Goal: Information Seeking & Learning: Learn about a topic

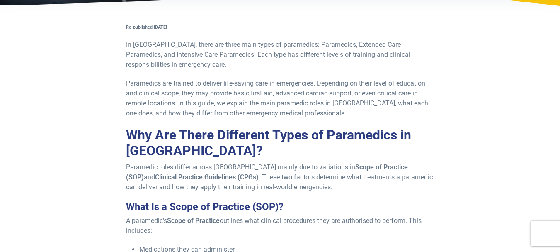
scroll to position [147, 0]
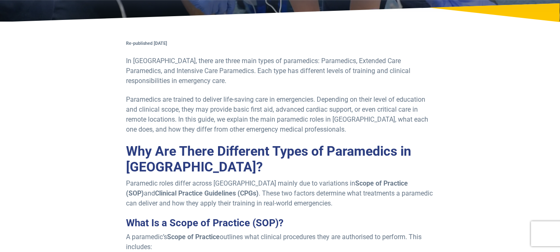
drag, startPoint x: 566, startPoint y: 17, endPoint x: 566, endPoint y: 24, distance: 7.5
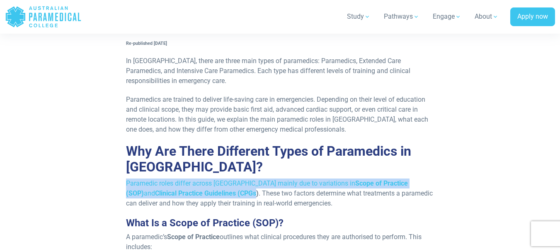
drag, startPoint x: 127, startPoint y: 183, endPoint x: 205, endPoint y: 197, distance: 79.2
click at [205, 197] on p "Paramedic roles differ across [GEOGRAPHIC_DATA] mainly due to variations in Sco…" at bounding box center [280, 193] width 308 height 30
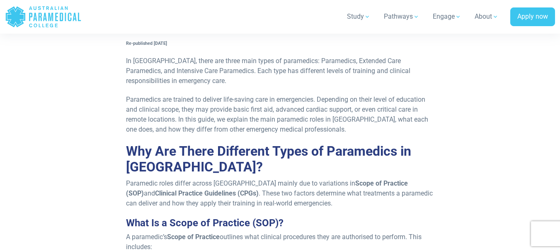
click at [301, 207] on p "Paramedic roles differ across [GEOGRAPHIC_DATA] mainly due to variations in Sco…" at bounding box center [280, 193] width 308 height 30
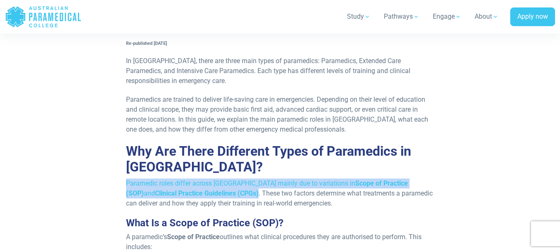
drag, startPoint x: 122, startPoint y: 177, endPoint x: 207, endPoint y: 195, distance: 86.9
click at [179, 183] on p "Paramedic roles differ across [GEOGRAPHIC_DATA] mainly due to variations in Sco…" at bounding box center [280, 193] width 308 height 30
drag, startPoint x: 212, startPoint y: 192, endPoint x: 119, endPoint y: 182, distance: 92.9
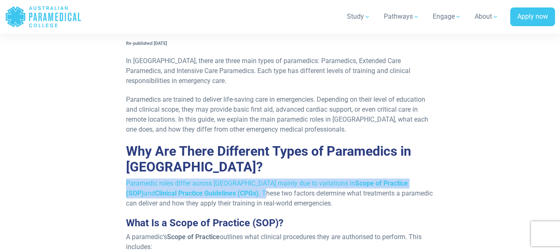
copy p "Paramedic roles differ across [GEOGRAPHIC_DATA] mainly due to variations in Sco…"
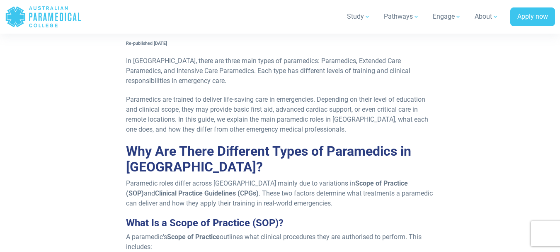
click at [413, 119] on p "Paramedics are trained to deliver life-saving care in emergencies. Depending on…" at bounding box center [280, 115] width 308 height 40
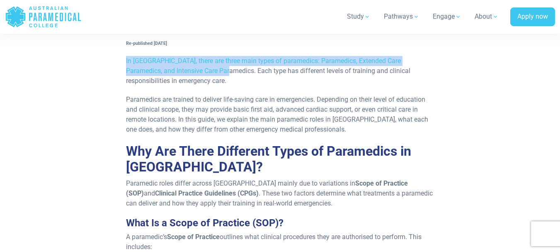
drag, startPoint x: 122, startPoint y: 62, endPoint x: 207, endPoint y: 70, distance: 85.4
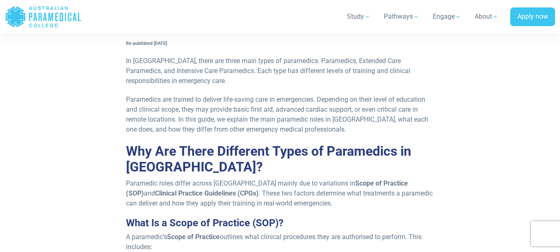
click at [228, 82] on p "In [GEOGRAPHIC_DATA], there are three main types of paramedics: Paramedics, Ext…" at bounding box center [280, 71] width 308 height 30
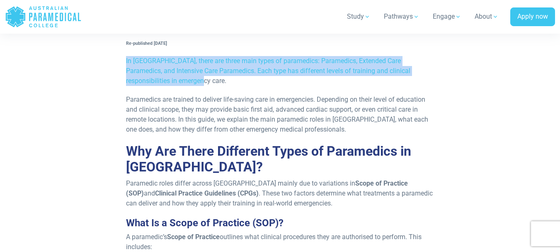
drag, startPoint x: 201, startPoint y: 78, endPoint x: 114, endPoint y: 61, distance: 88.4
click at [171, 73] on p "In [GEOGRAPHIC_DATA], there are three main types of paramedics: Paramedics, Ext…" at bounding box center [280, 71] width 308 height 30
drag, startPoint x: 200, startPoint y: 81, endPoint x: 135, endPoint y: 58, distance: 69.0
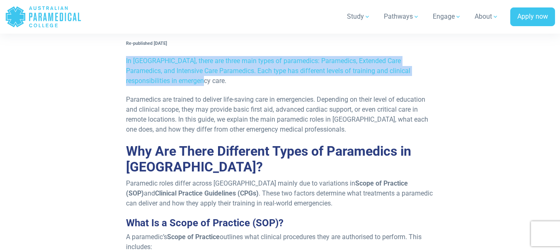
click at [154, 64] on p "In [GEOGRAPHIC_DATA], there are three main types of paramedics: Paramedics, Ext…" at bounding box center [280, 71] width 308 height 30
drag, startPoint x: 178, startPoint y: 82, endPoint x: 119, endPoint y: 62, distance: 62.1
copy p "In [GEOGRAPHIC_DATA], there are three main types of paramedics: Paramedics, Ext…"
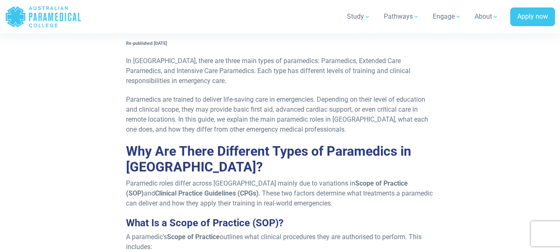
click at [421, 144] on h2 "Why Are There Different Types of Paramedics in [GEOGRAPHIC_DATA]?" at bounding box center [280, 159] width 308 height 32
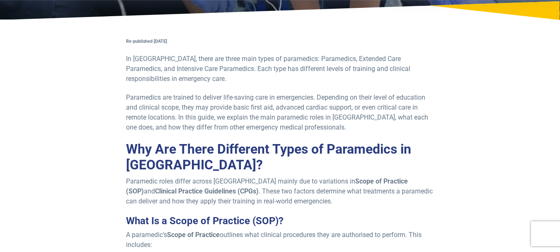
scroll to position [158, 0]
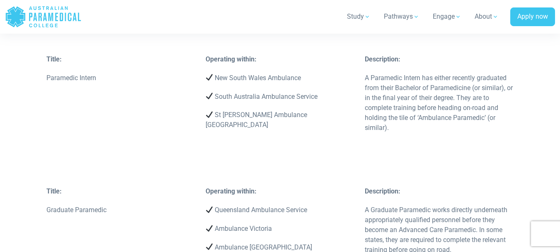
scroll to position [1252, 0]
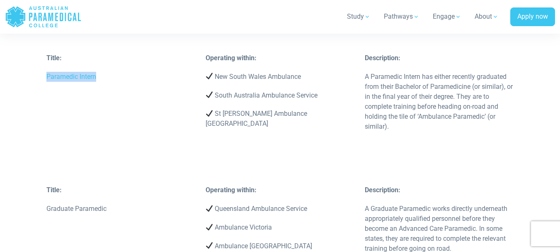
drag, startPoint x: 46, startPoint y: 73, endPoint x: 105, endPoint y: 74, distance: 58.9
click at [105, 74] on p "Paramedic Intern" at bounding box center [120, 77] width 149 height 10
click at [104, 82] on div "Title: Paramedic Intern" at bounding box center [120, 71] width 159 height 37
drag, startPoint x: 99, startPoint y: 77, endPoint x: 43, endPoint y: 82, distance: 57.0
click at [43, 82] on div "Title: Paramedic Intern" at bounding box center [120, 71] width 159 height 37
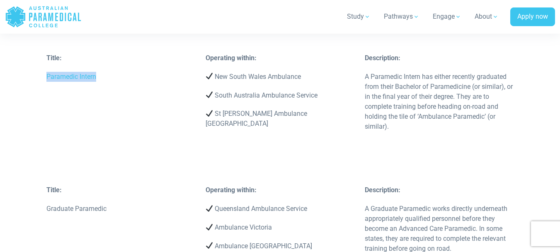
click at [53, 79] on p "Paramedic Intern" at bounding box center [120, 77] width 149 height 10
drag, startPoint x: 102, startPoint y: 81, endPoint x: 39, endPoint y: 77, distance: 63.6
copy p "Paramedic Intern"
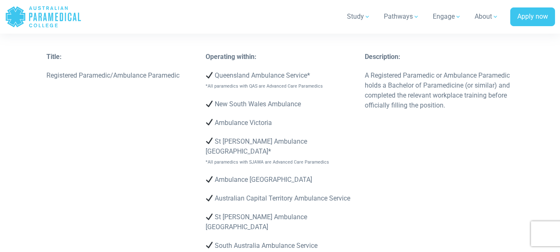
scroll to position [1731, 0]
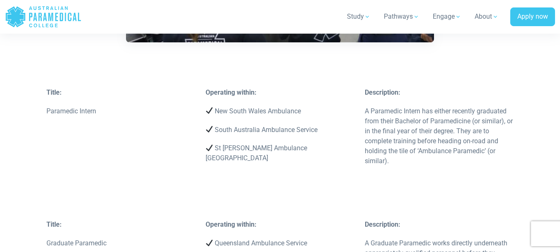
scroll to position [1234, 0]
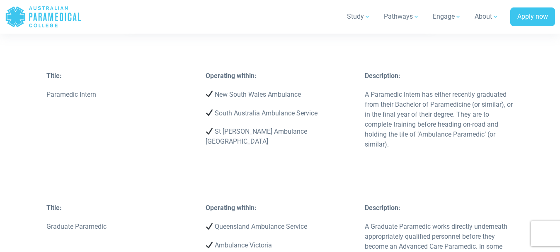
click at [508, 140] on p "A Paramedic Intern has either recently graduated from their Bachelor of Paramed…" at bounding box center [439, 120] width 149 height 60
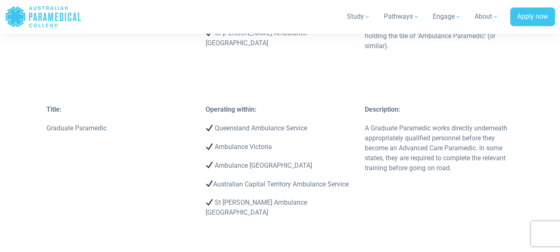
scroll to position [1334, 0]
click at [497, 87] on div "Title: Paramedic Intern Operating within: New South Wales Ambulance [GEOGRAPHIC…" at bounding box center [280, 37] width 478 height 132
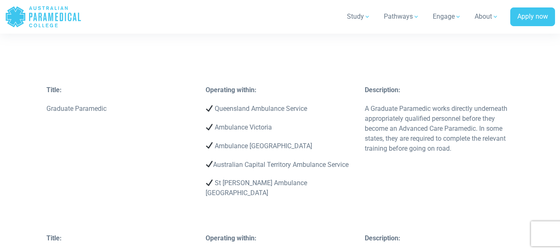
scroll to position [1367, 0]
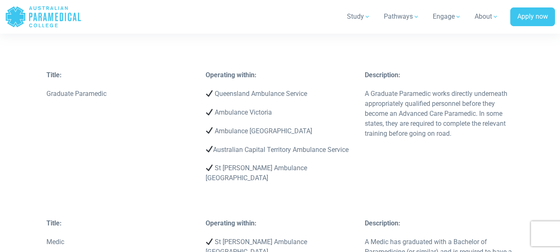
click at [446, 179] on div "Title: Graduate Paramedic Operating within: Queensland Ambulance Service Ambula…" at bounding box center [280, 144] width 478 height 148
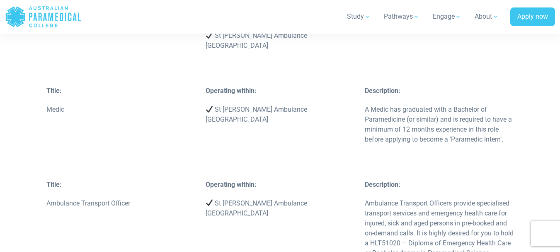
scroll to position [1516, 0]
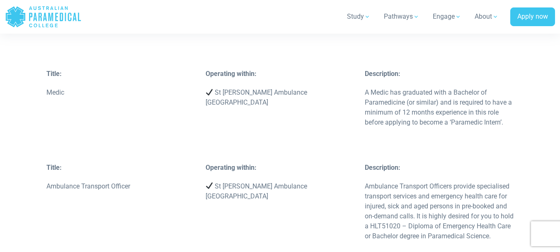
click at [303, 107] on div "Title: Medic Operating within: St [PERSON_NAME] Ambulance [GEOGRAPHIC_DATA] Des…" at bounding box center [280, 116] width 478 height 94
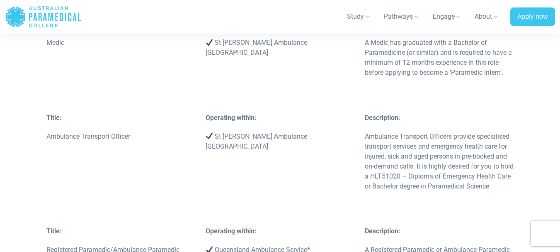
scroll to position [1549, 0]
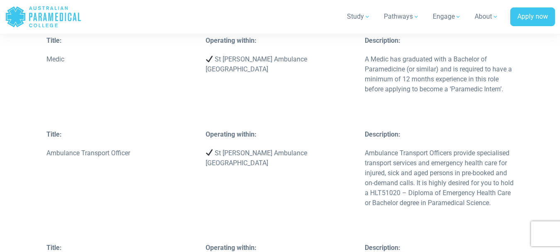
click at [217, 148] on p "St [PERSON_NAME] Ambulance [GEOGRAPHIC_DATA]" at bounding box center [280, 158] width 149 height 20
click at [480, 129] on p "Description:" at bounding box center [439, 134] width 149 height 10
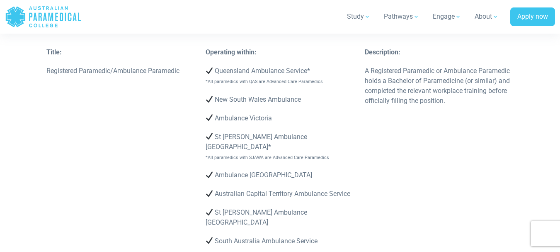
scroll to position [1748, 0]
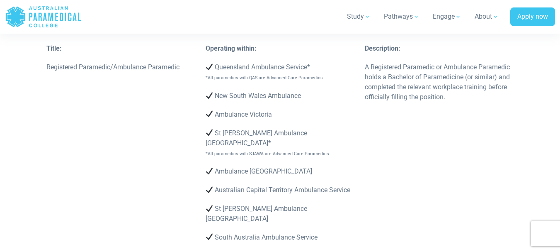
click at [428, 193] on div "Title: Registered Paramedic/Ambulance Paramedic Operating within: Queensland Am…" at bounding box center [280, 160] width 478 height 233
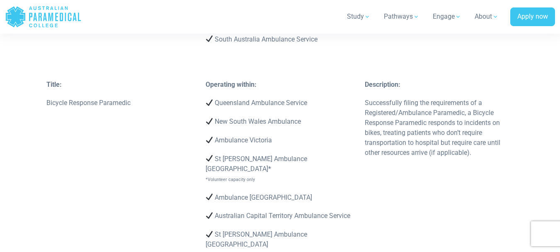
scroll to position [1947, 0]
click at [391, 230] on div "Title: Bicycle Response Paramedic Operating within: Queensland Ambulance Servic…" at bounding box center [280, 189] width 478 height 223
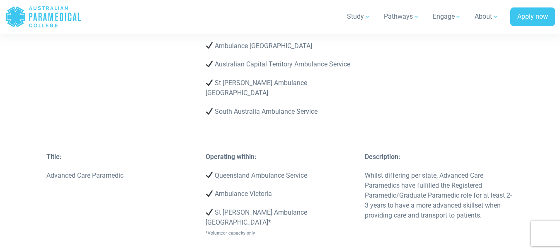
scroll to position [2113, 0]
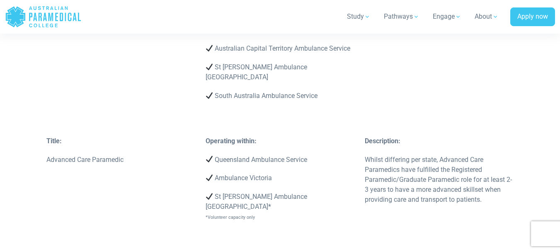
click at [29, 143] on div "Title: Paramedic Intern Operating within: New South Wales Ambulance [GEOGRAPHIC…" at bounding box center [280, 149] width 560 height 1915
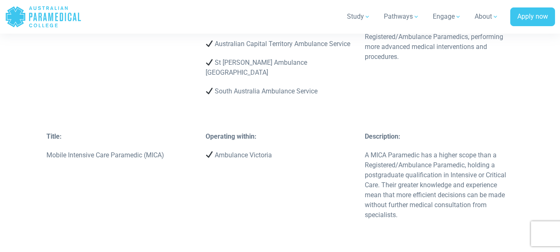
scroll to position [2394, 0]
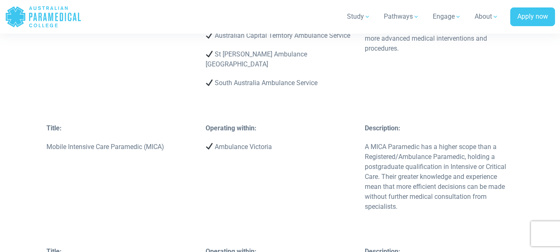
click at [310, 123] on div "Title: Mobile Intensive Care Paramedic (MICA) Operating within: Ambulance Victo…" at bounding box center [280, 185] width 478 height 124
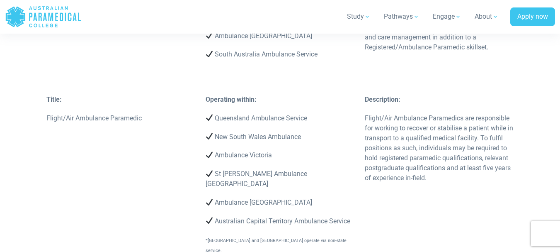
scroll to position [2783, 0]
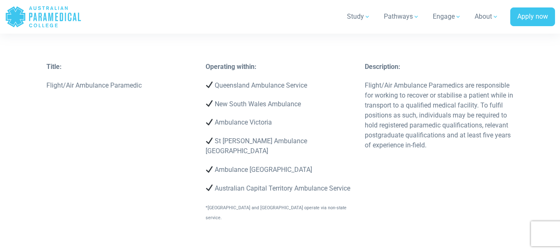
click at [514, 158] on div "Title: Flight/Air Ambulance Paramedic Operating within: Queensland Ambulance Se…" at bounding box center [280, 159] width 478 height 195
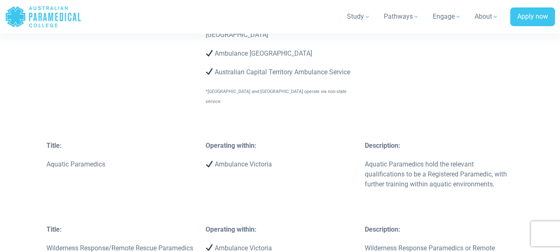
scroll to position [2916, 0]
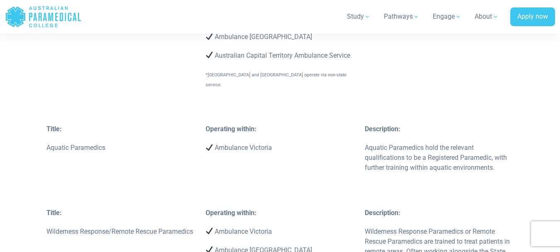
click at [327, 143] on p "Ambulance Victoria" at bounding box center [280, 148] width 149 height 10
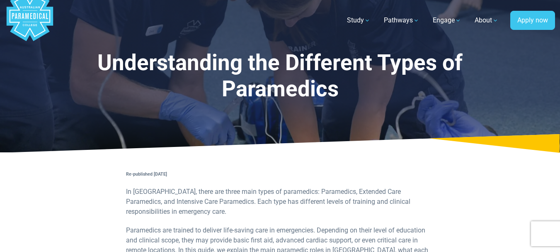
scroll to position [0, 0]
